Goal: Navigation & Orientation: Understand site structure

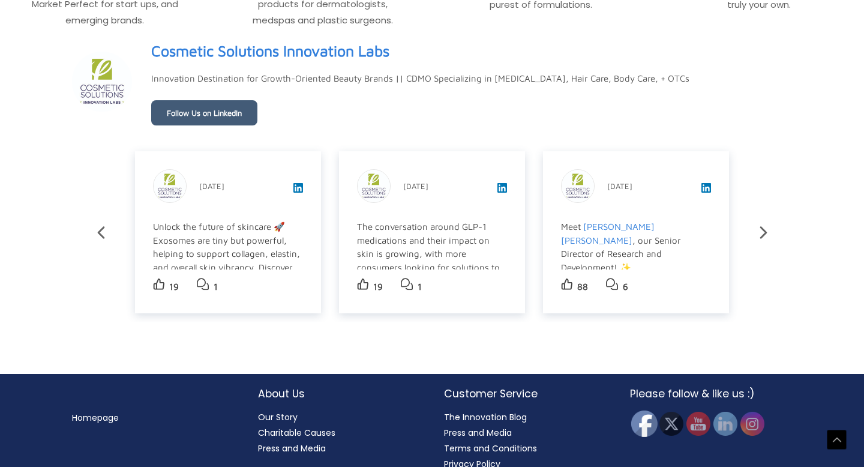
scroll to position [2045, 0]
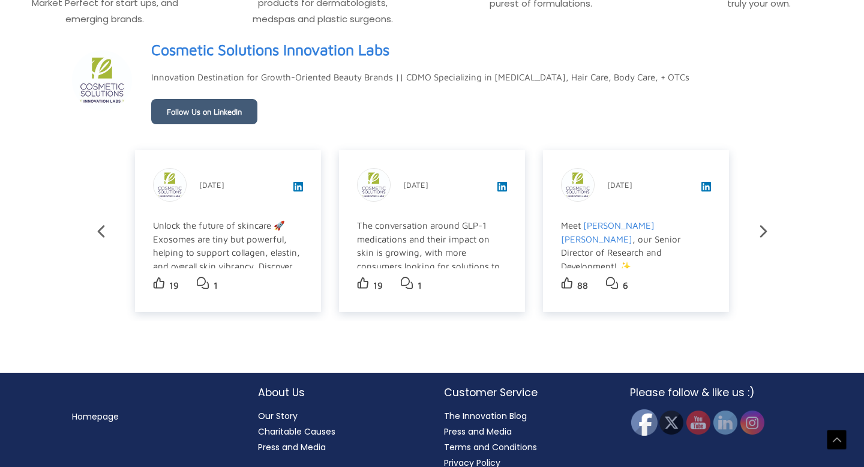
click at [643, 409] on img at bounding box center [644, 422] width 26 height 26
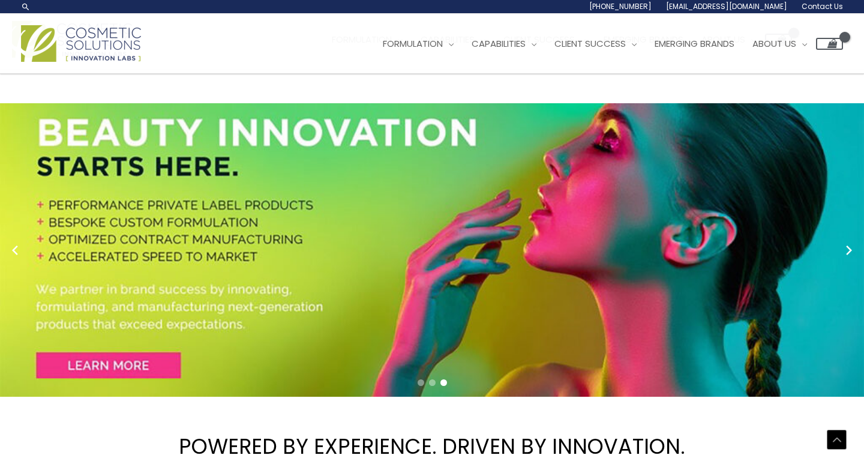
scroll to position [0, 0]
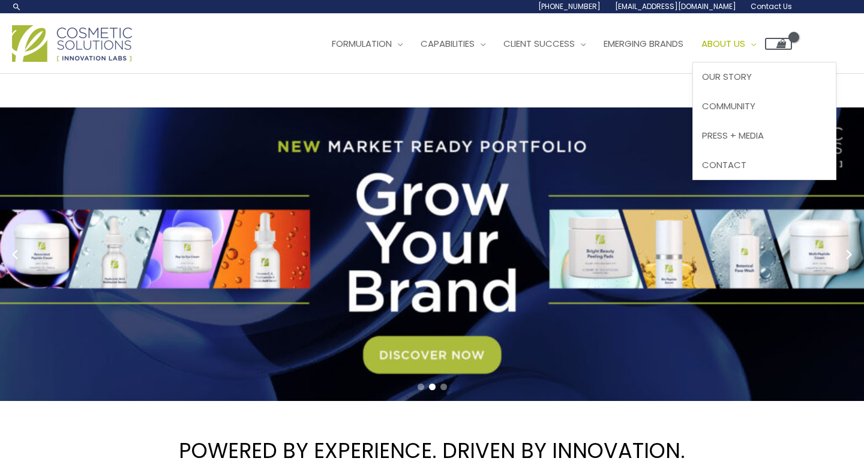
click at [745, 41] on span "About Us" at bounding box center [724, 43] width 44 height 13
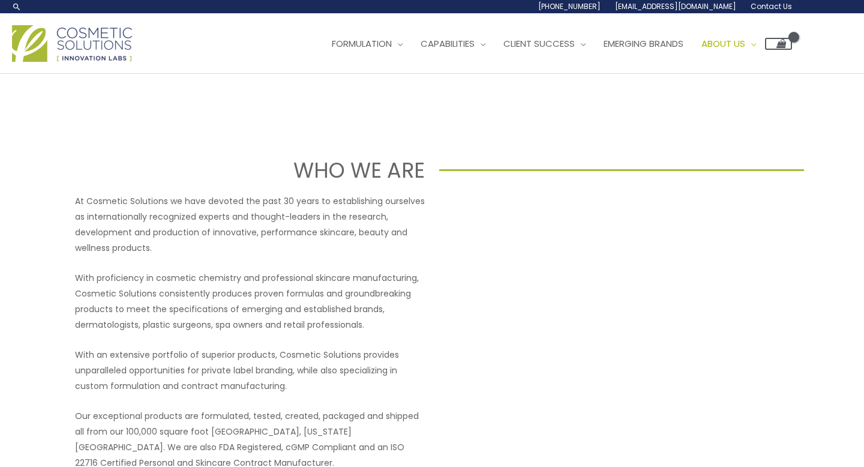
click at [71, 30] on img at bounding box center [72, 43] width 120 height 37
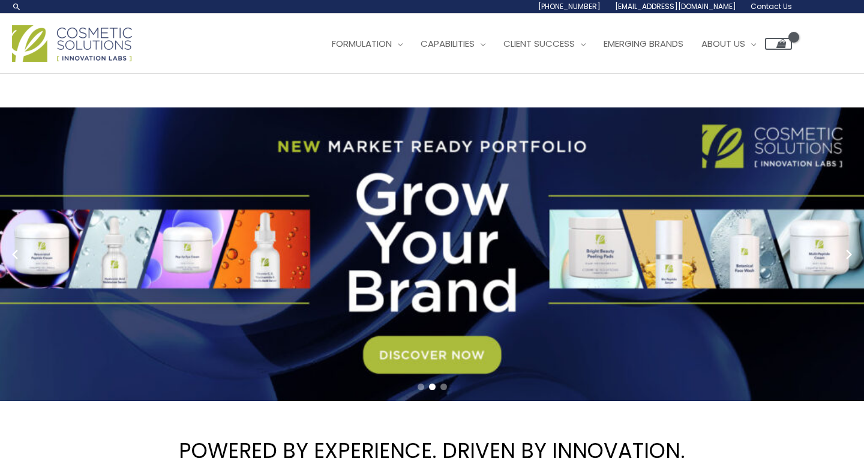
scroll to position [2061, 0]
